Goal: Task Accomplishment & Management: Use online tool/utility

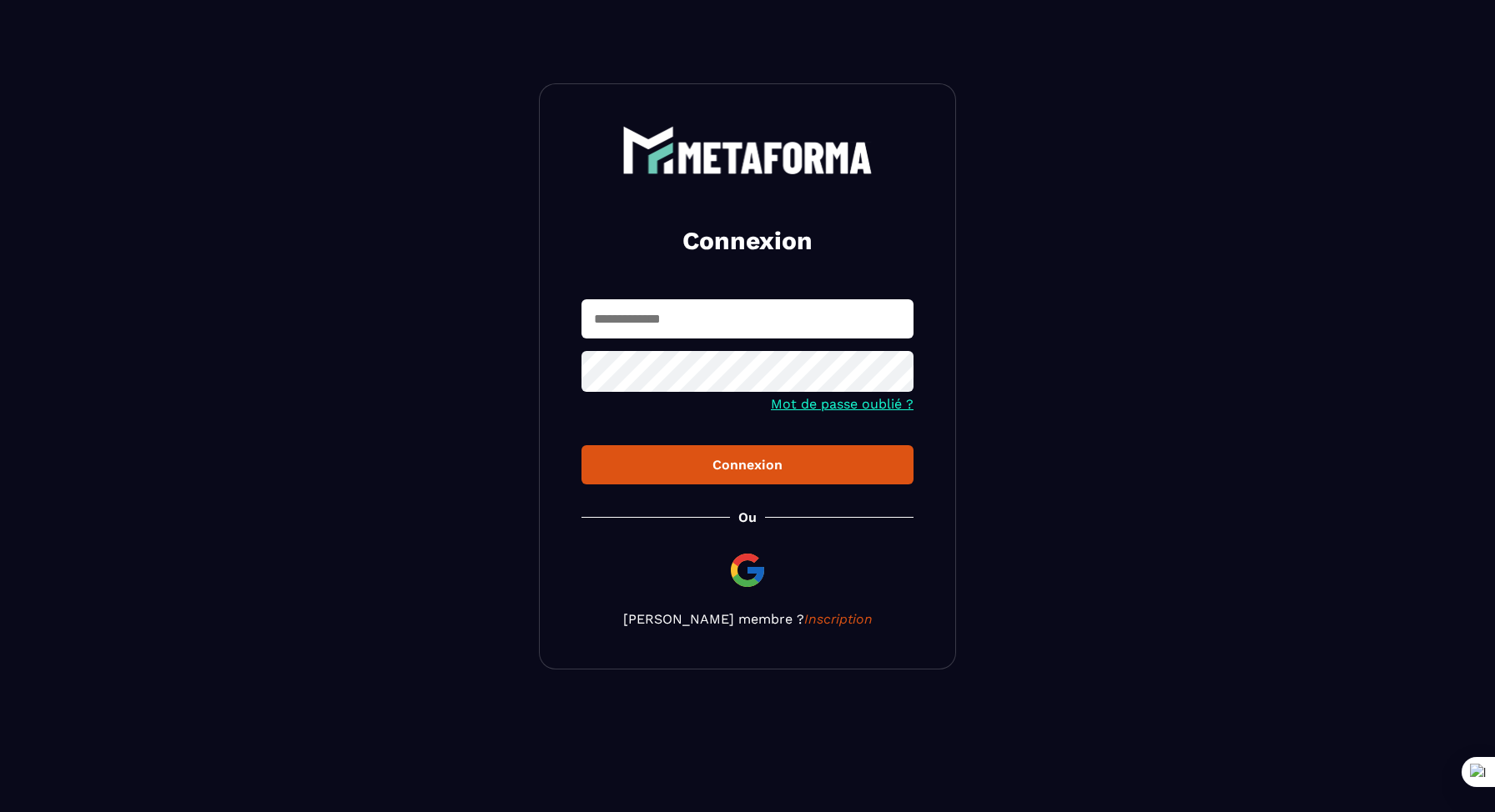
click at [713, 309] on input "text" at bounding box center [747, 318] width 332 height 39
paste input "**********"
type input "**********"
click at [716, 461] on div "Connexion" at bounding box center [747, 465] width 305 height 16
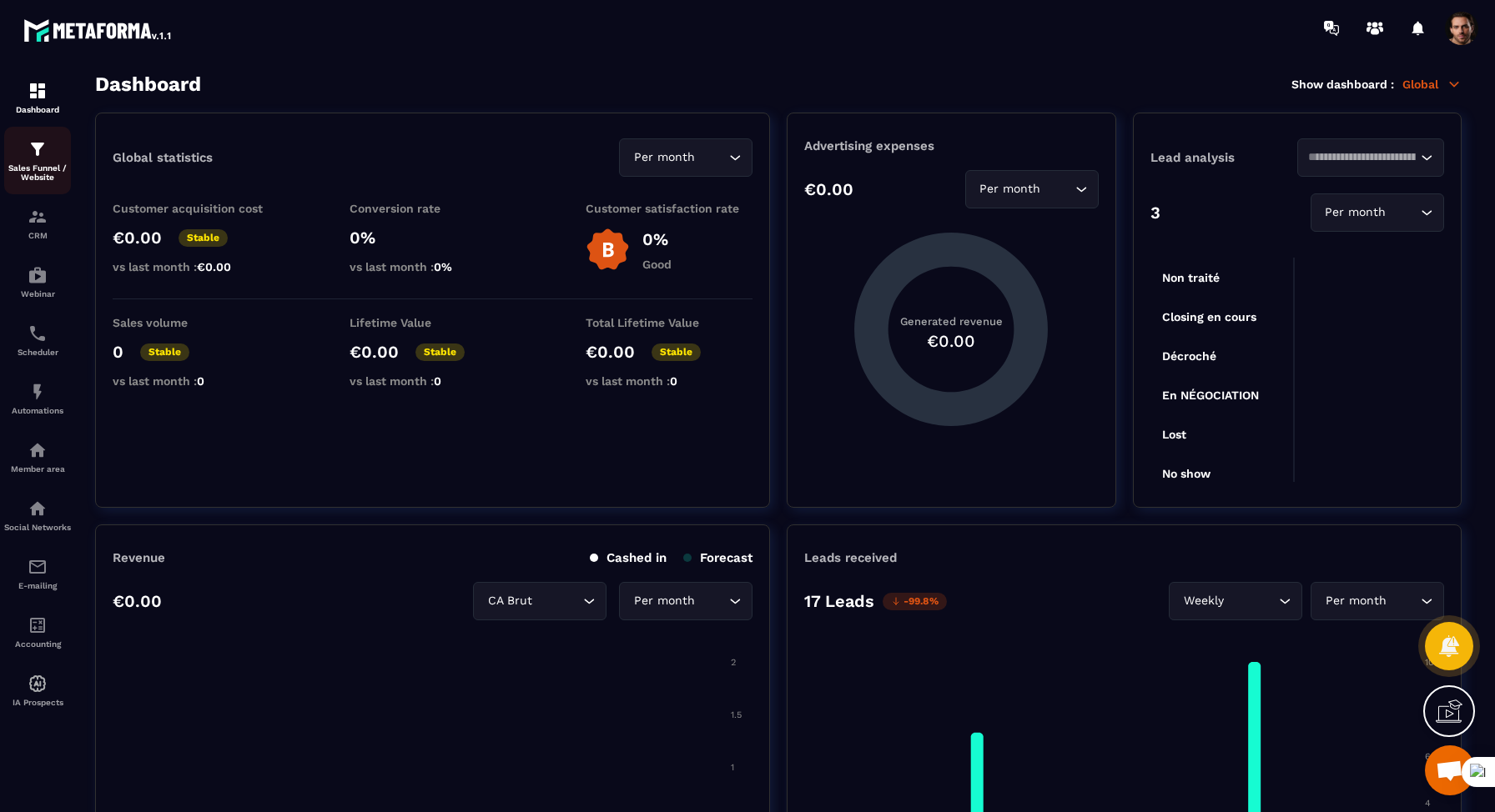
click at [32, 146] on img at bounding box center [37, 149] width 20 height 20
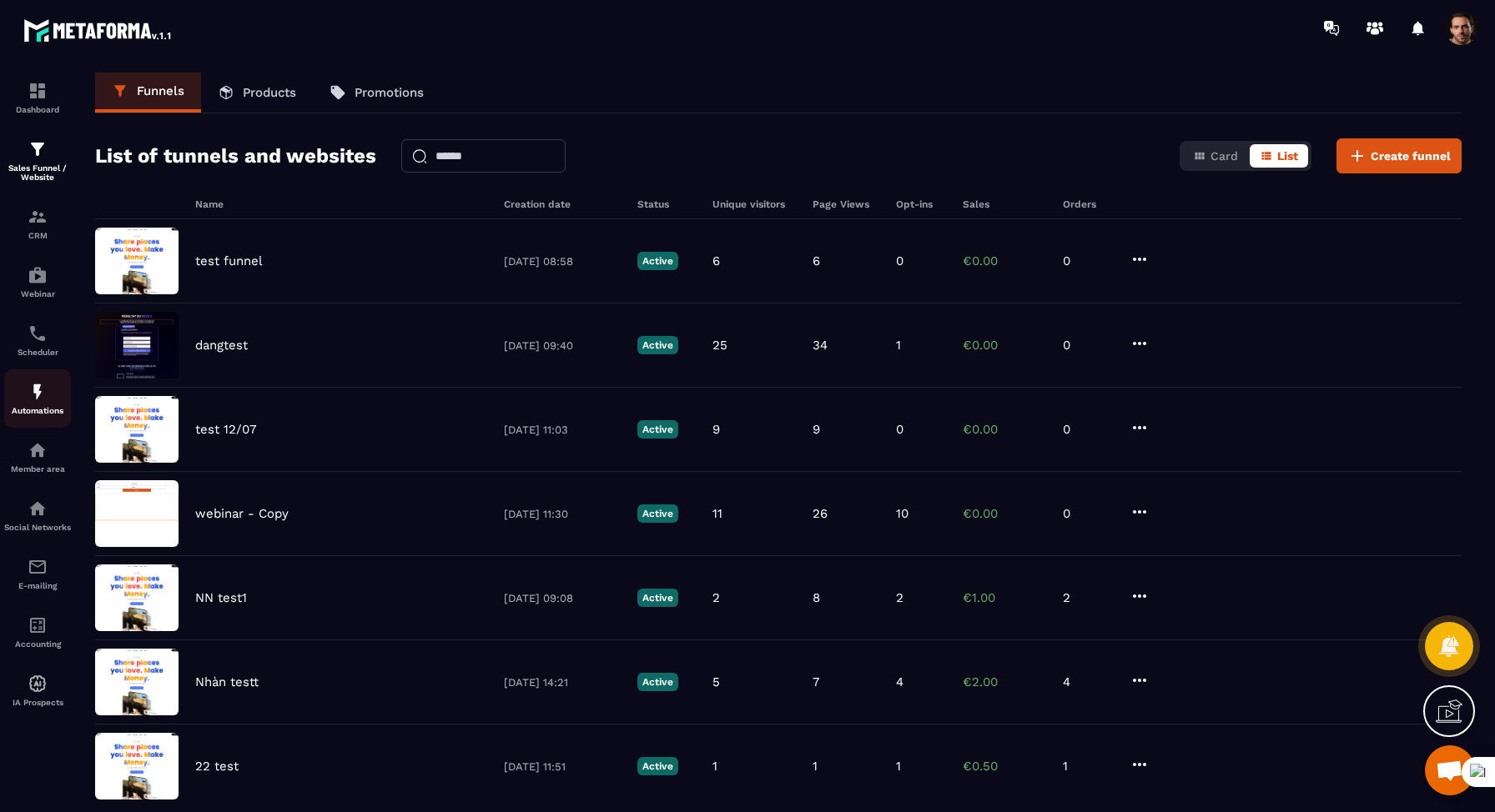
click at [45, 402] on img at bounding box center [37, 391] width 20 height 20
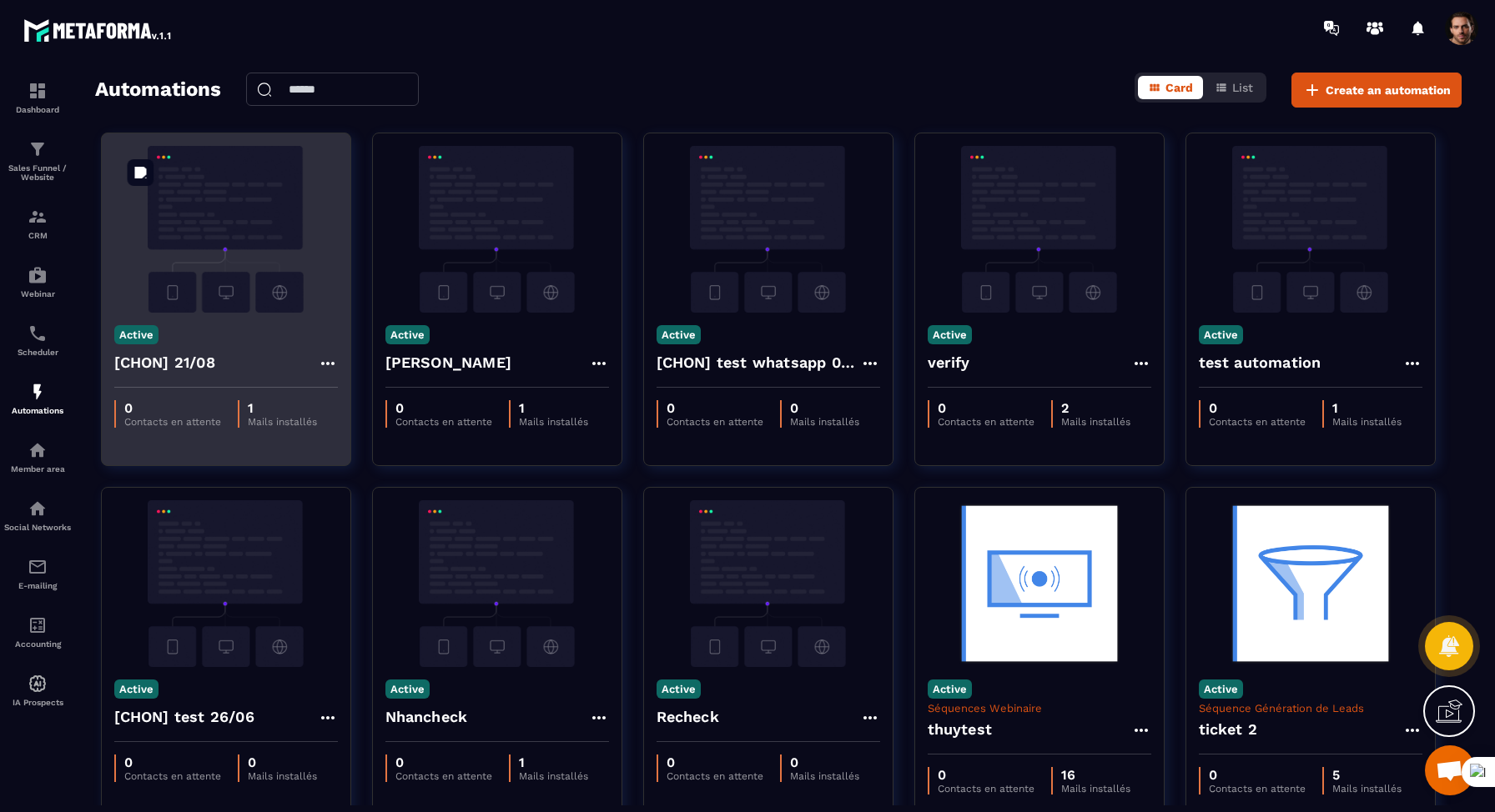
click at [222, 207] on img at bounding box center [226, 228] width 223 height 167
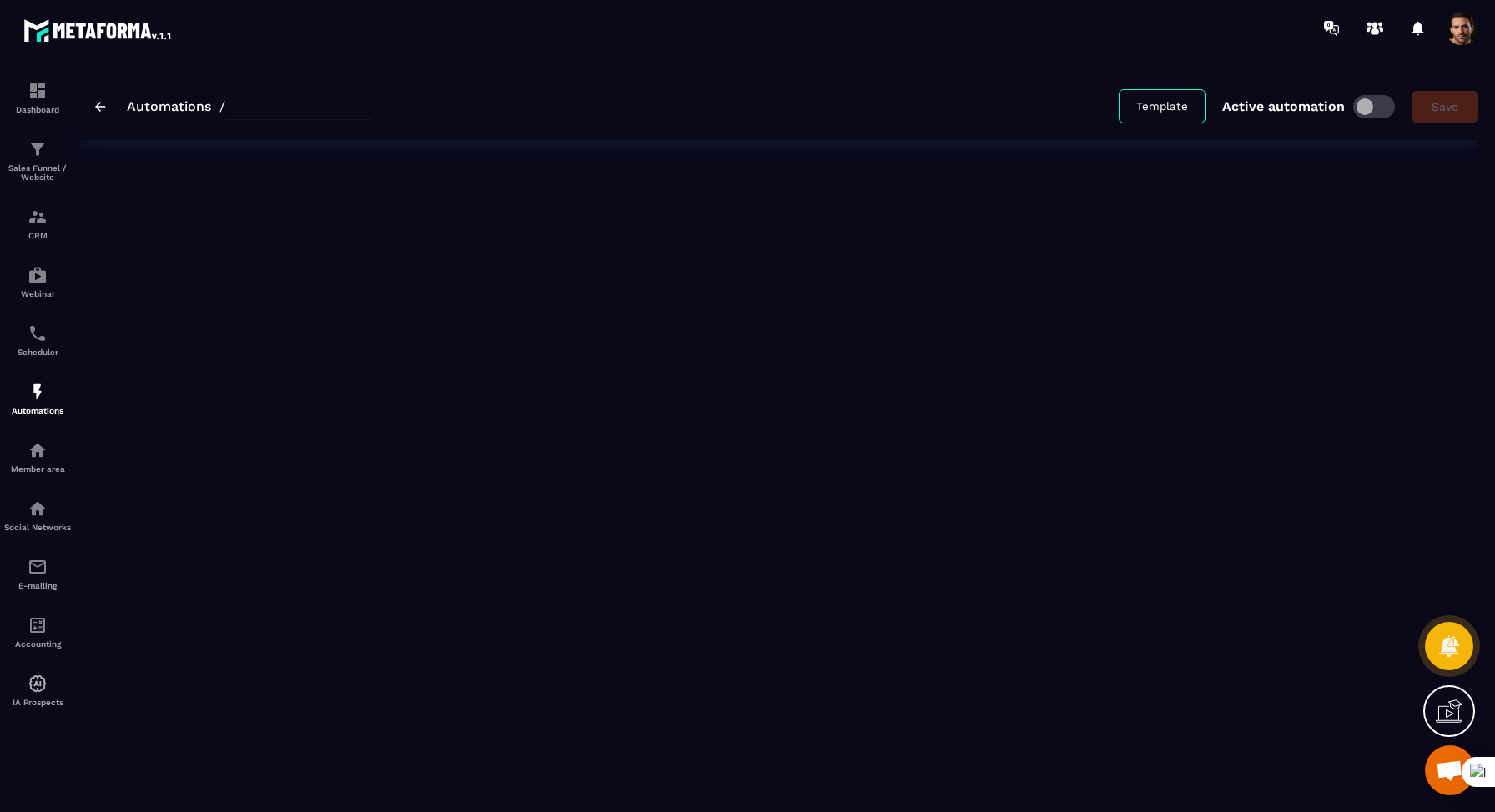
type input "**********"
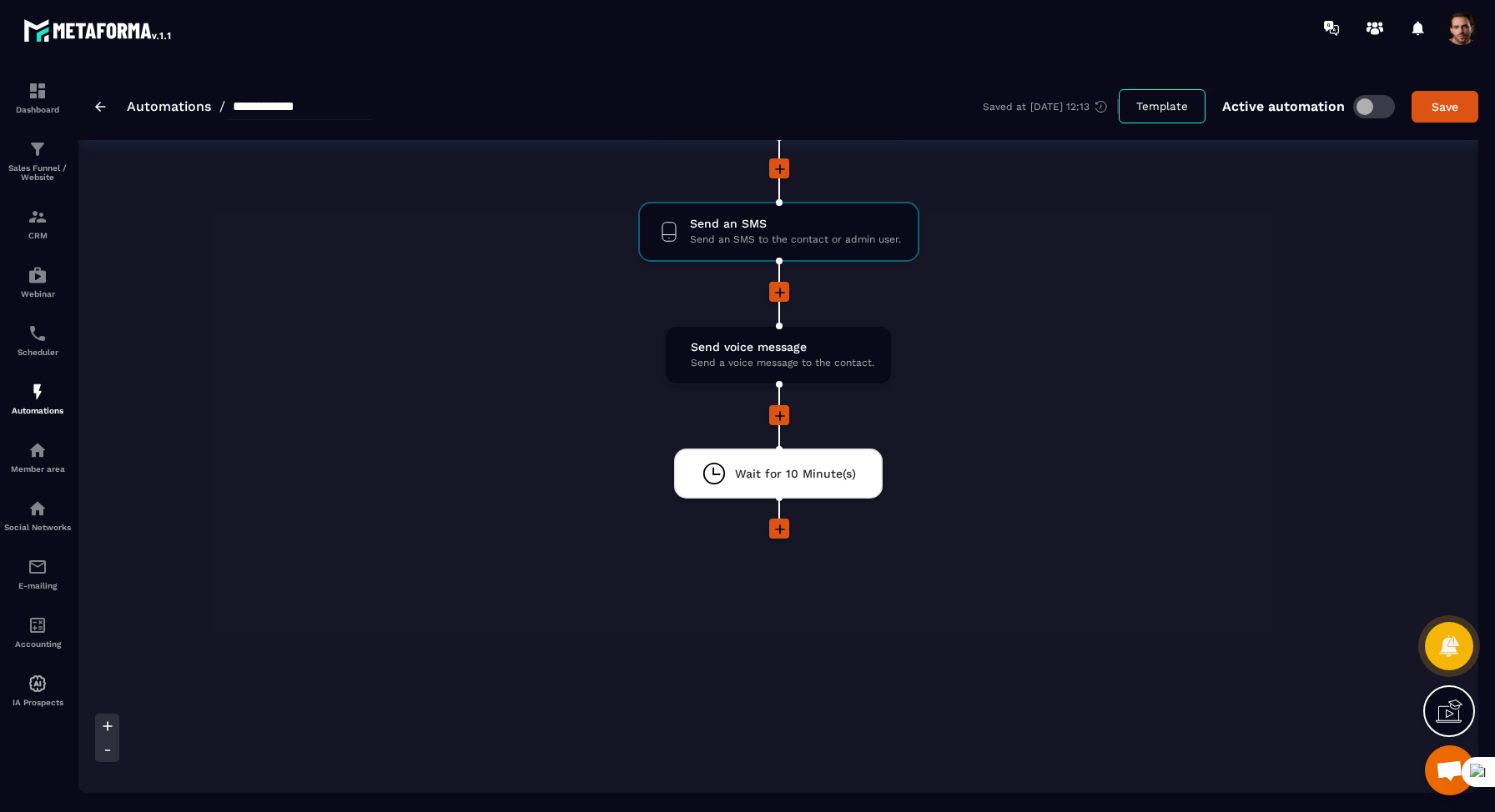
scroll to position [399, 0]
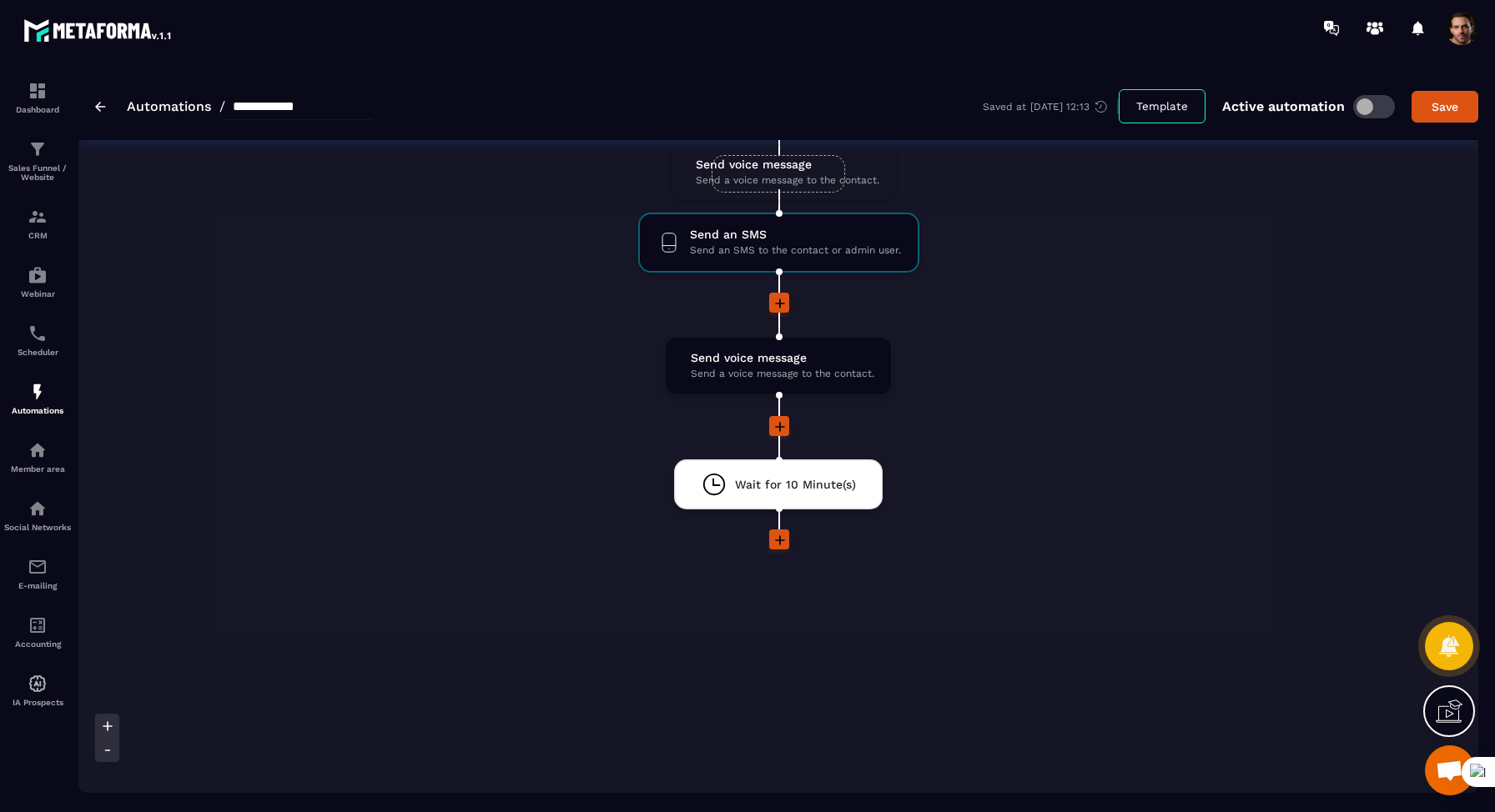
drag, startPoint x: 819, startPoint y: 356, endPoint x: 823, endPoint y: 176, distance: 180.0
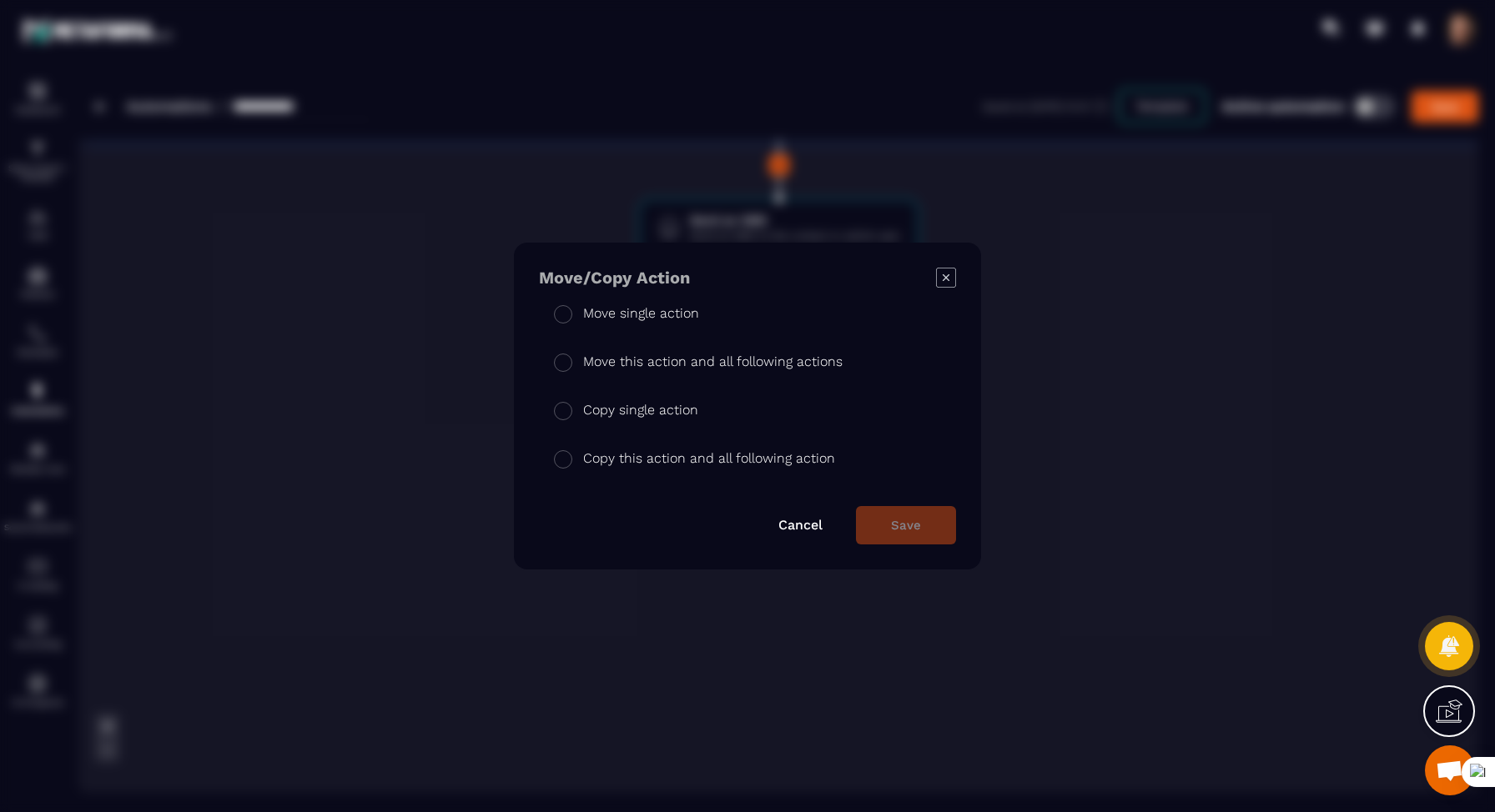
click at [944, 277] on icon "Modal window" at bounding box center [946, 278] width 7 height 7
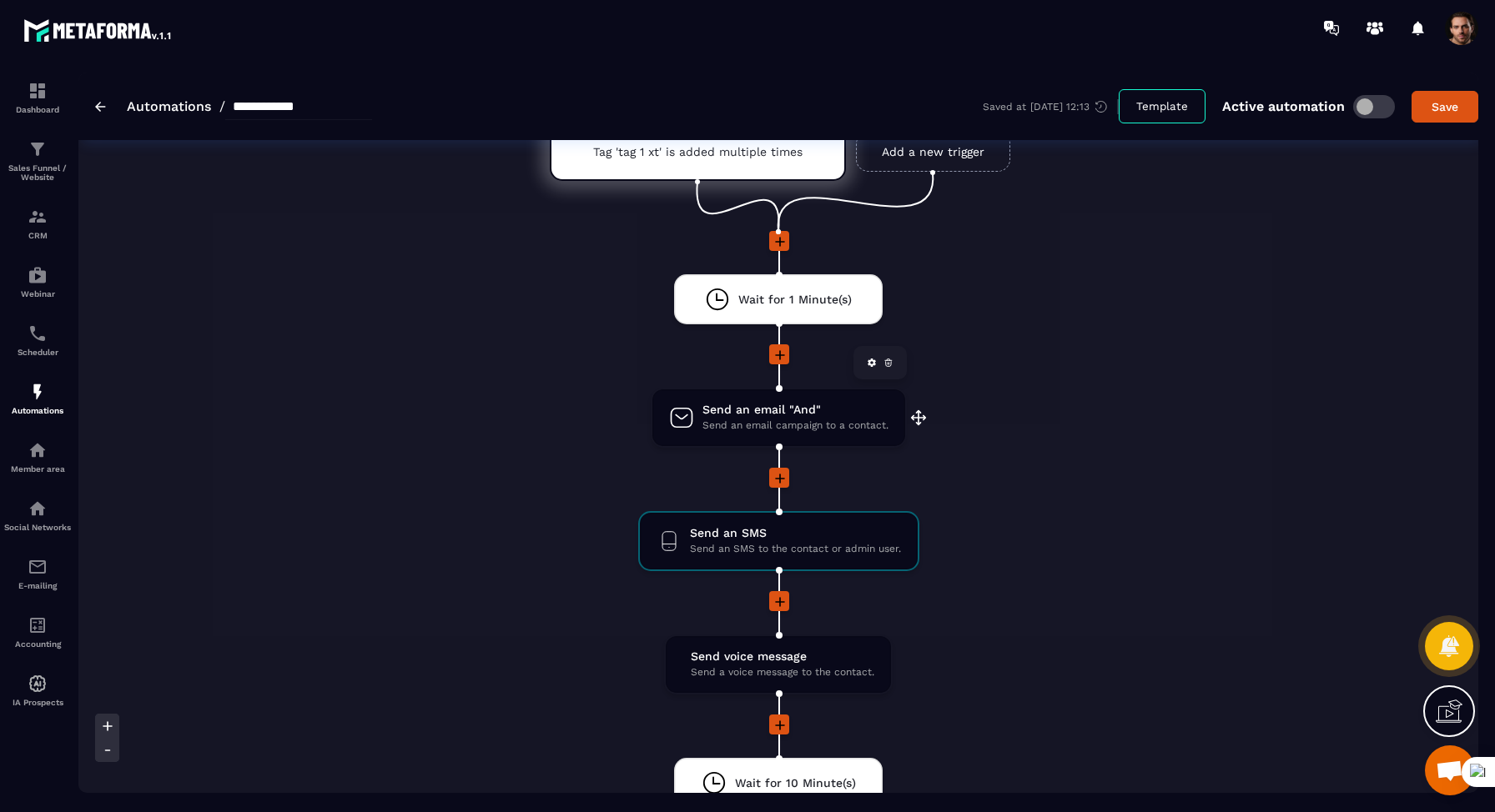
scroll to position [82, 0]
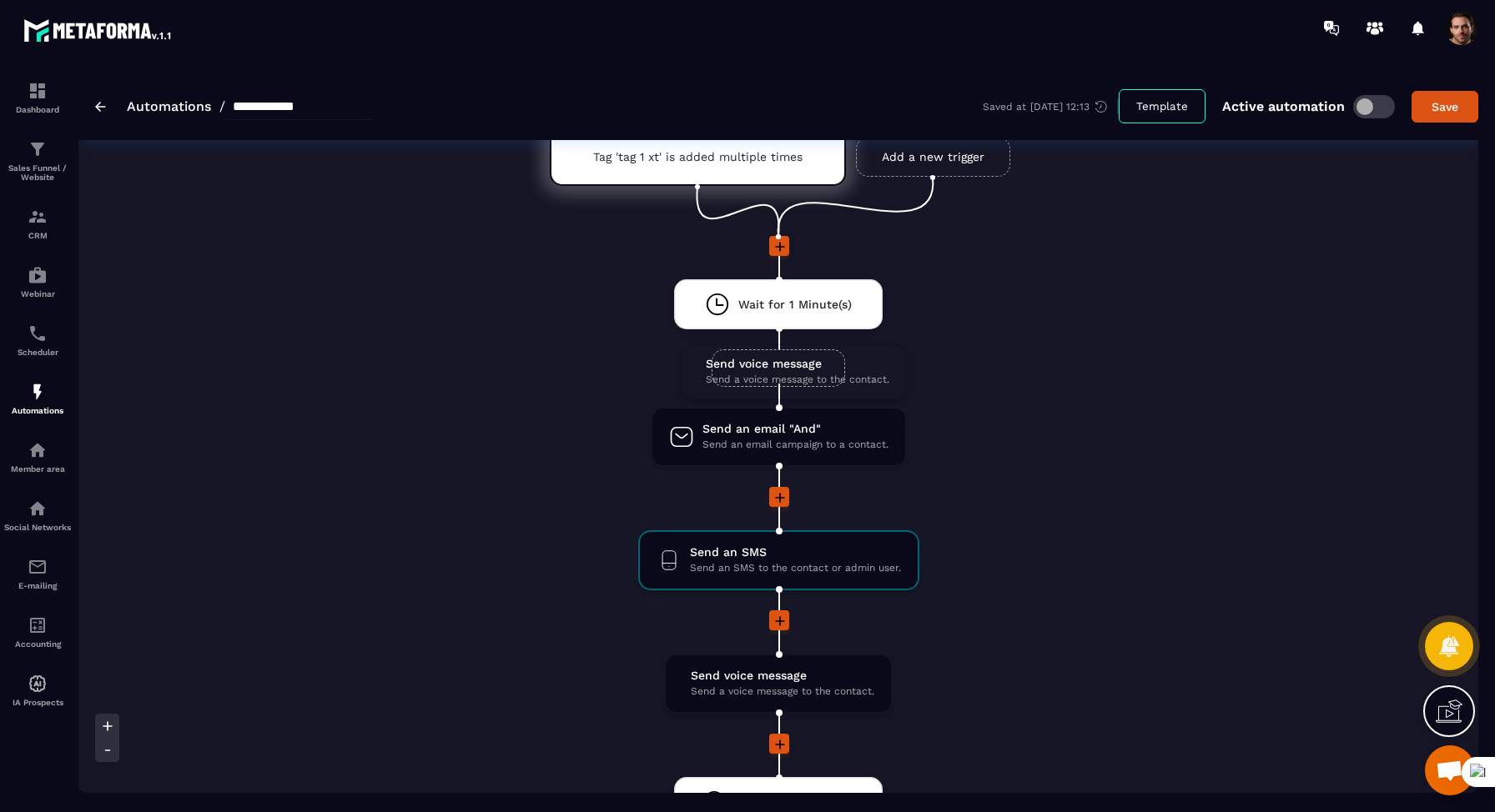
drag, startPoint x: 777, startPoint y: 677, endPoint x: 792, endPoint y: 364, distance: 313.4
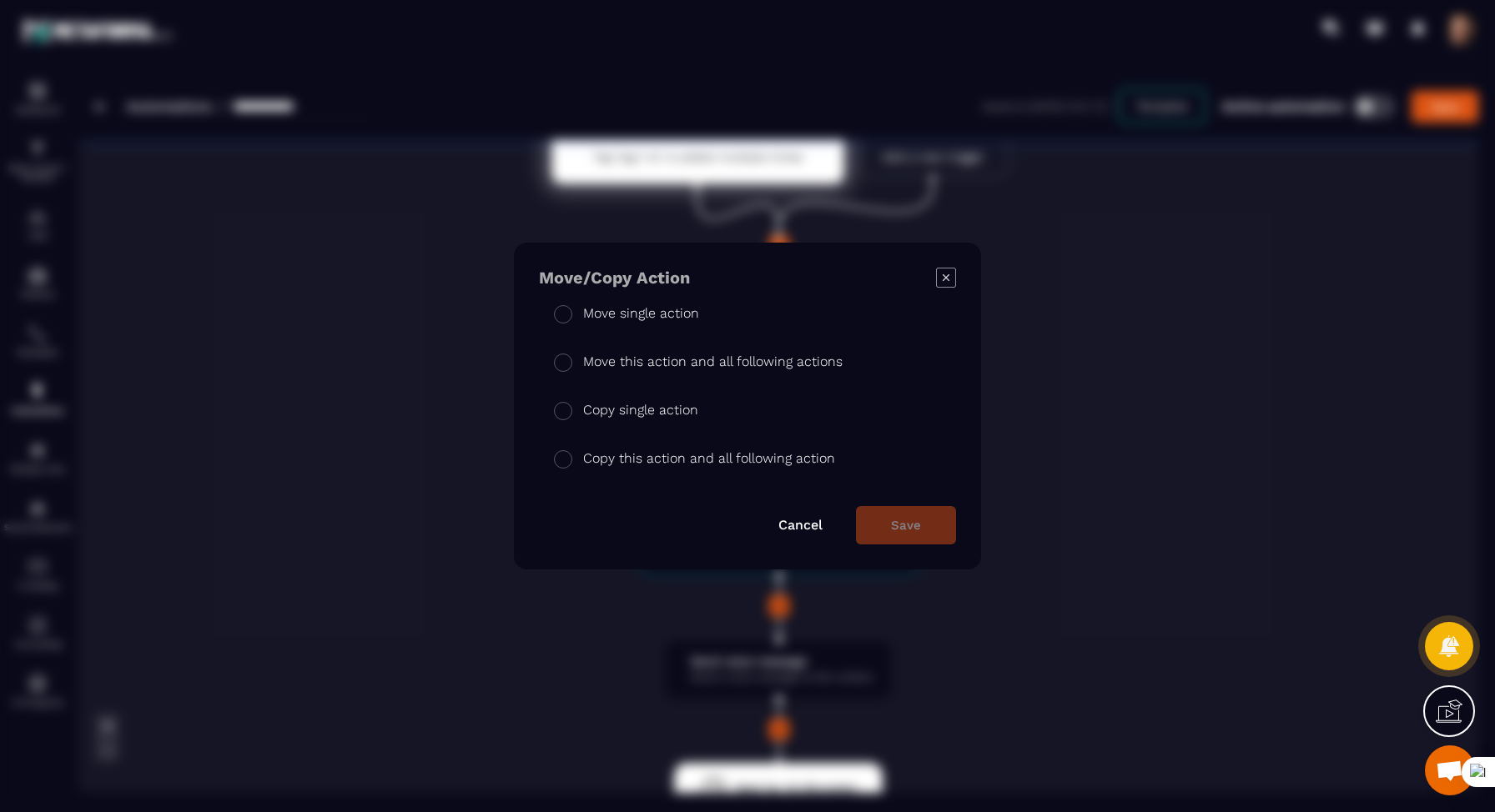
click at [666, 311] on p "Move single action" at bounding box center [640, 313] width 116 height 20
click at [903, 529] on button "Save" at bounding box center [905, 525] width 100 height 39
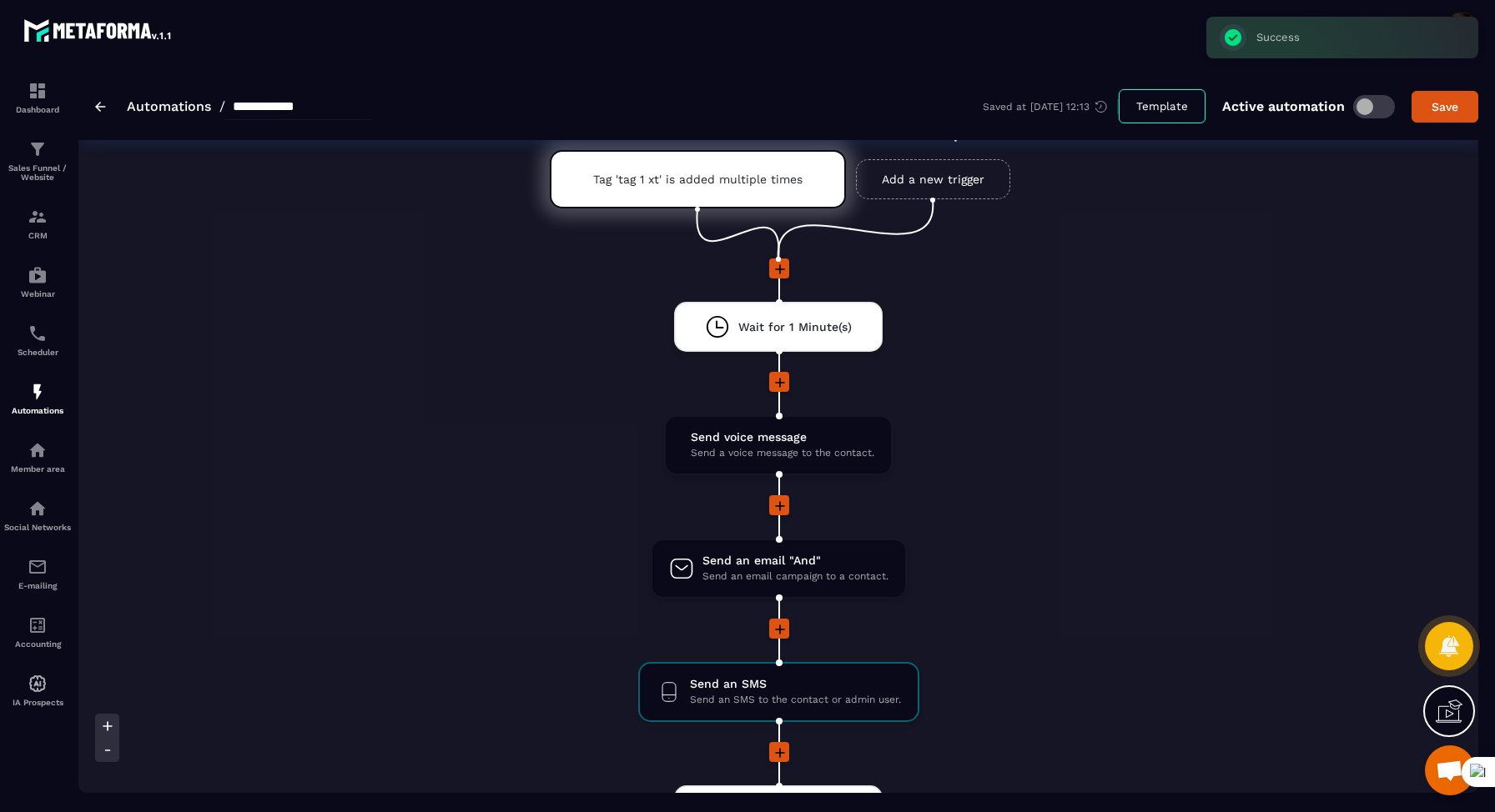
scroll to position [0, 0]
